Goal: Information Seeking & Learning: Find specific fact

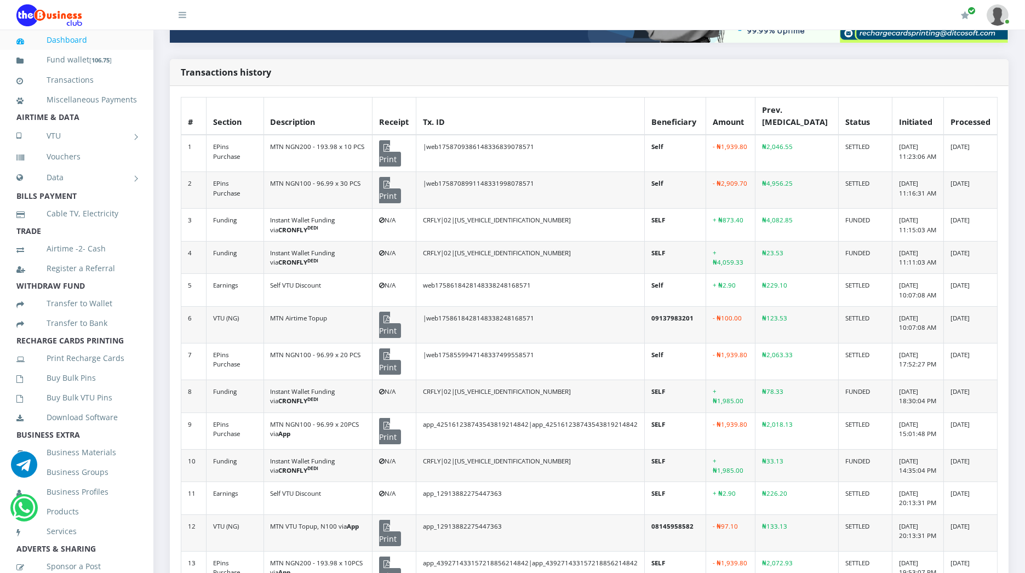
scroll to position [236, 0]
click at [184, 15] on icon at bounding box center [183, 14] width 8 height 9
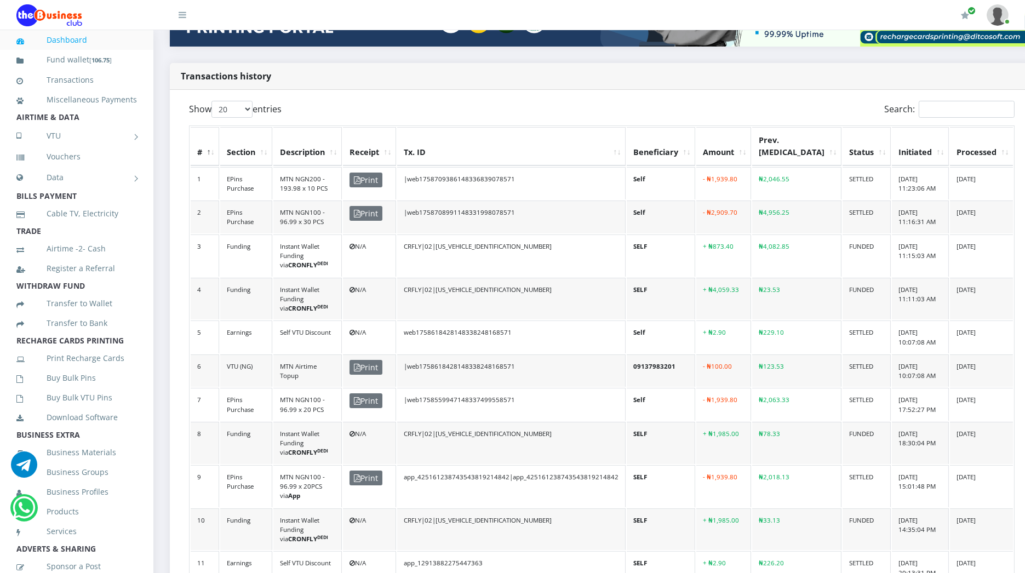
scroll to position [0, 0]
click at [919, 105] on input "Search:" at bounding box center [967, 109] width 96 height 17
paste input "MDBUNGUDU"
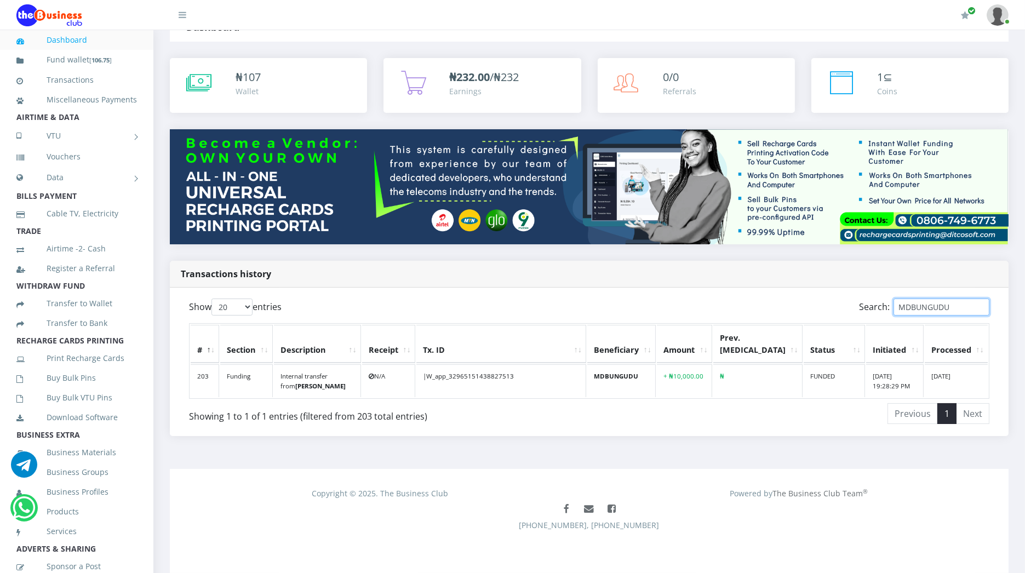
scroll to position [31, 0]
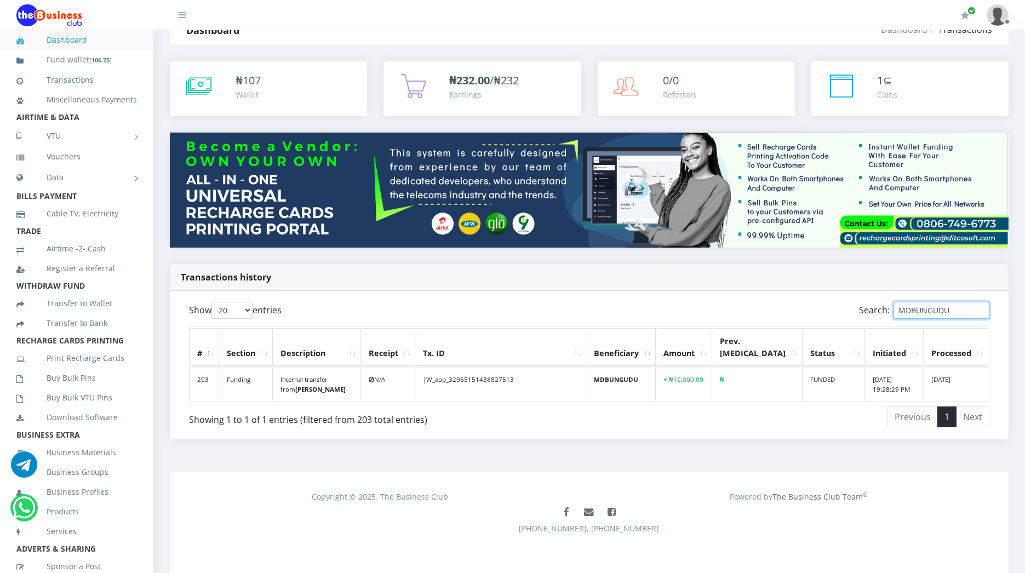
paste input "695124615128421473314"
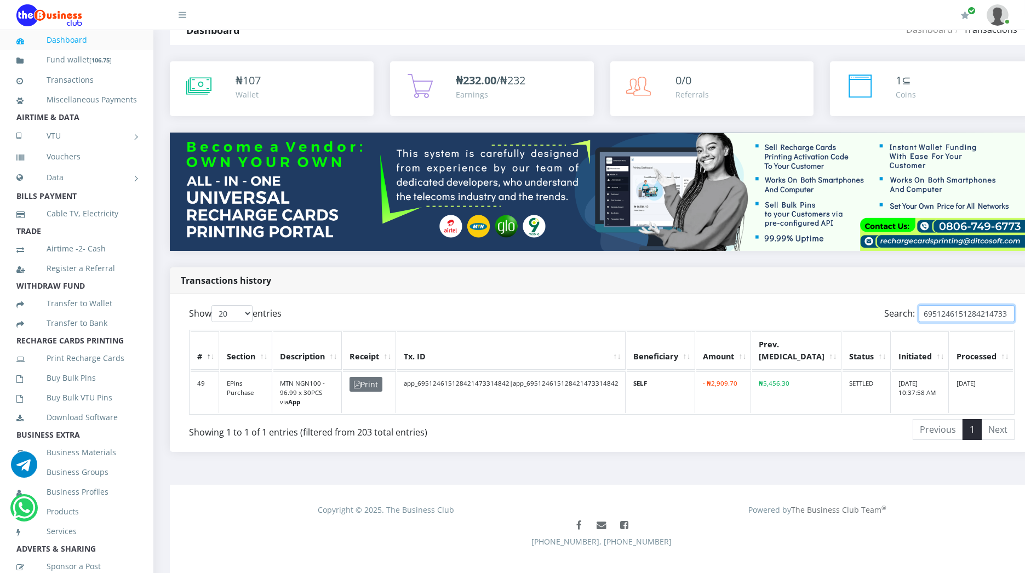
scroll to position [0, 6]
type input "695124615128421473314"
click at [472, 377] on td "app_695124615128421473314842|app_695124615128421473314842" at bounding box center [511, 392] width 228 height 42
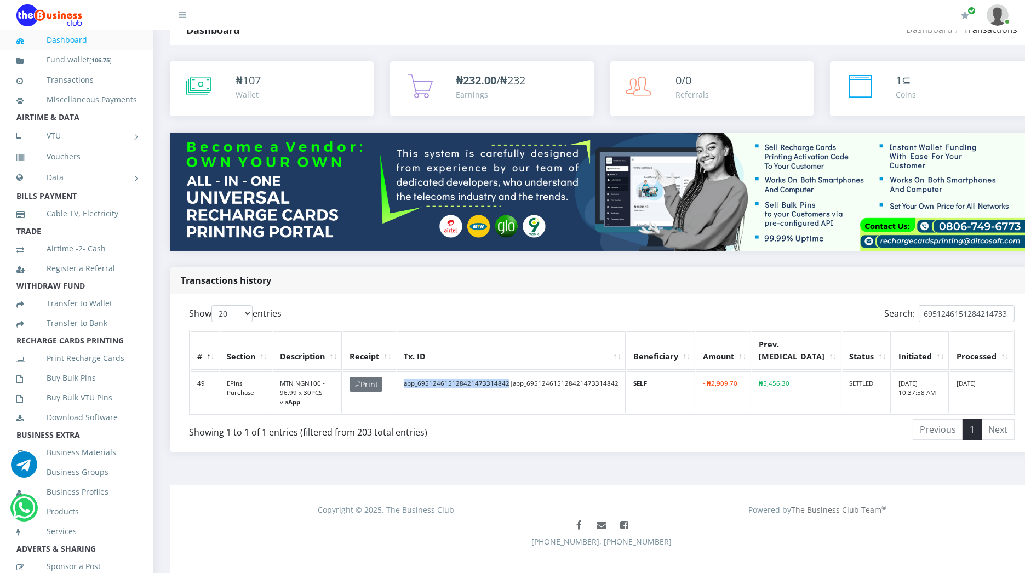
copy td "app_695124615128421473314842"
